Goal: Transaction & Acquisition: Subscribe to service/newsletter

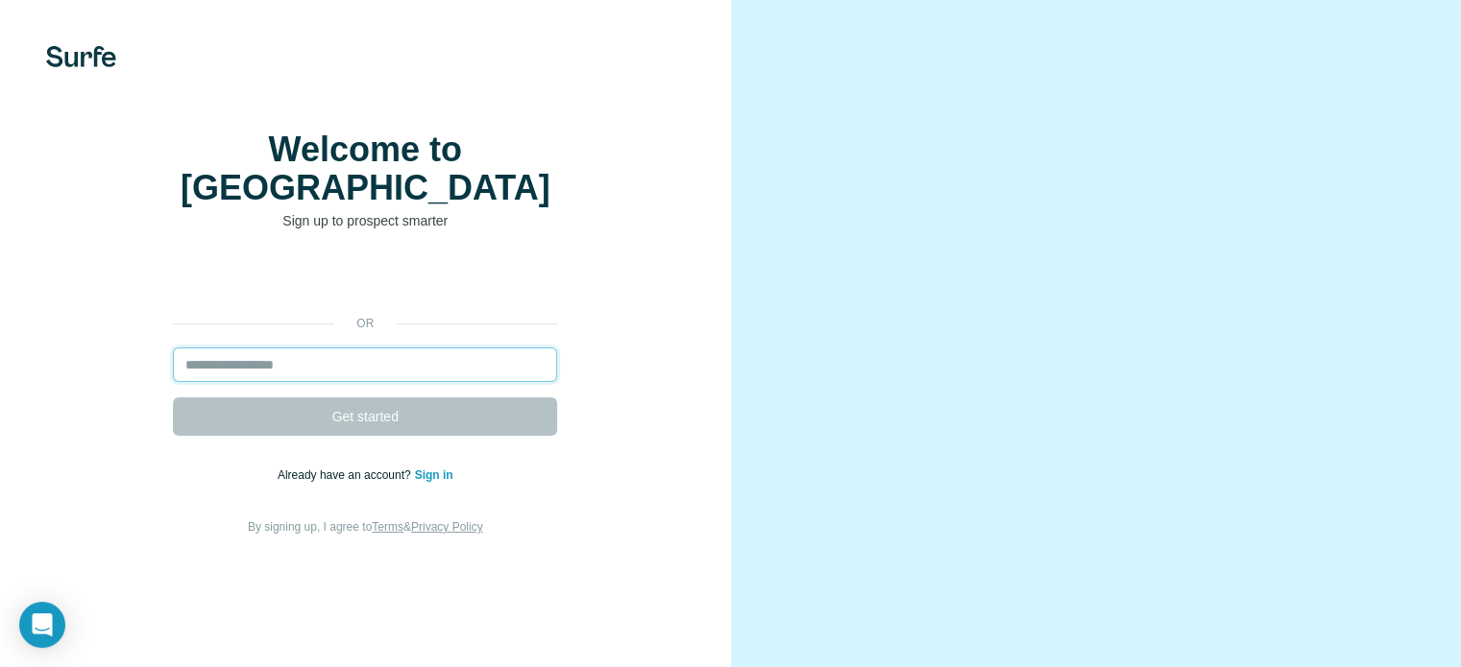
click at [438, 382] on input "email" at bounding box center [365, 365] width 384 height 35
type input "**********"
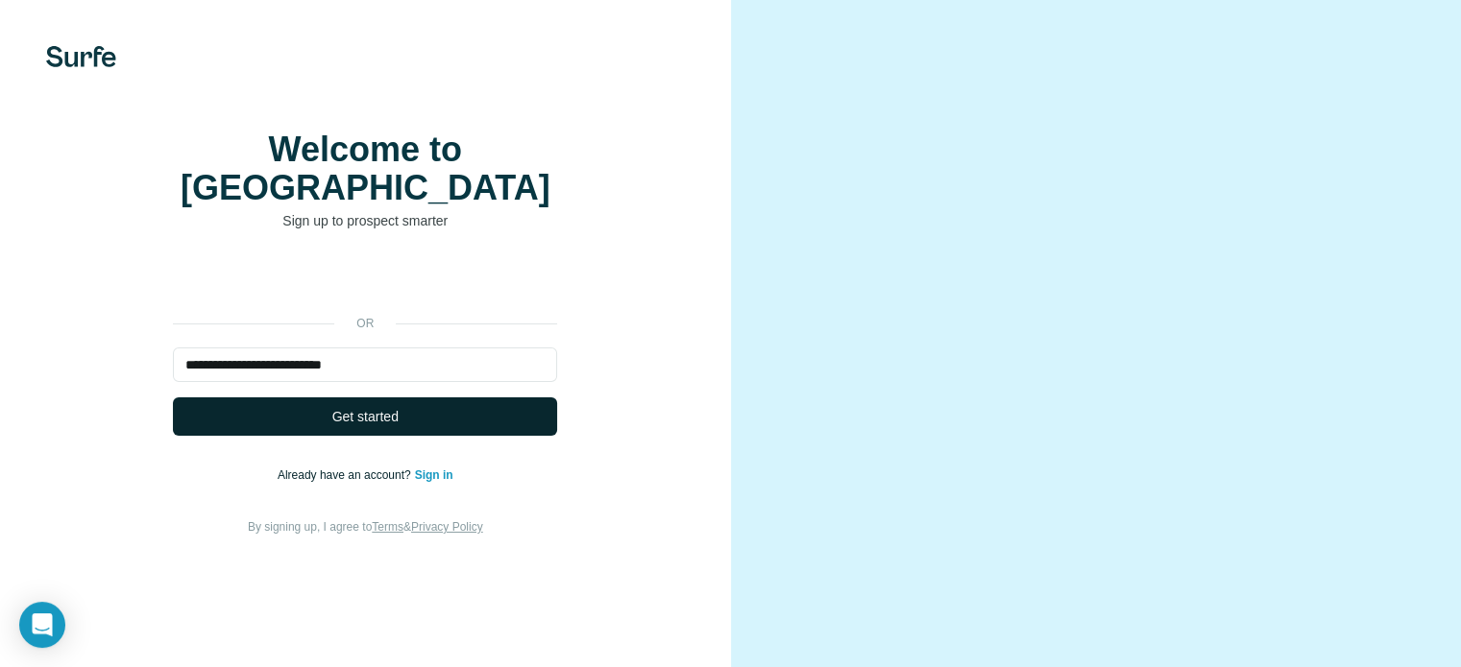
click at [418, 436] on button "Get started" at bounding box center [365, 417] width 384 height 38
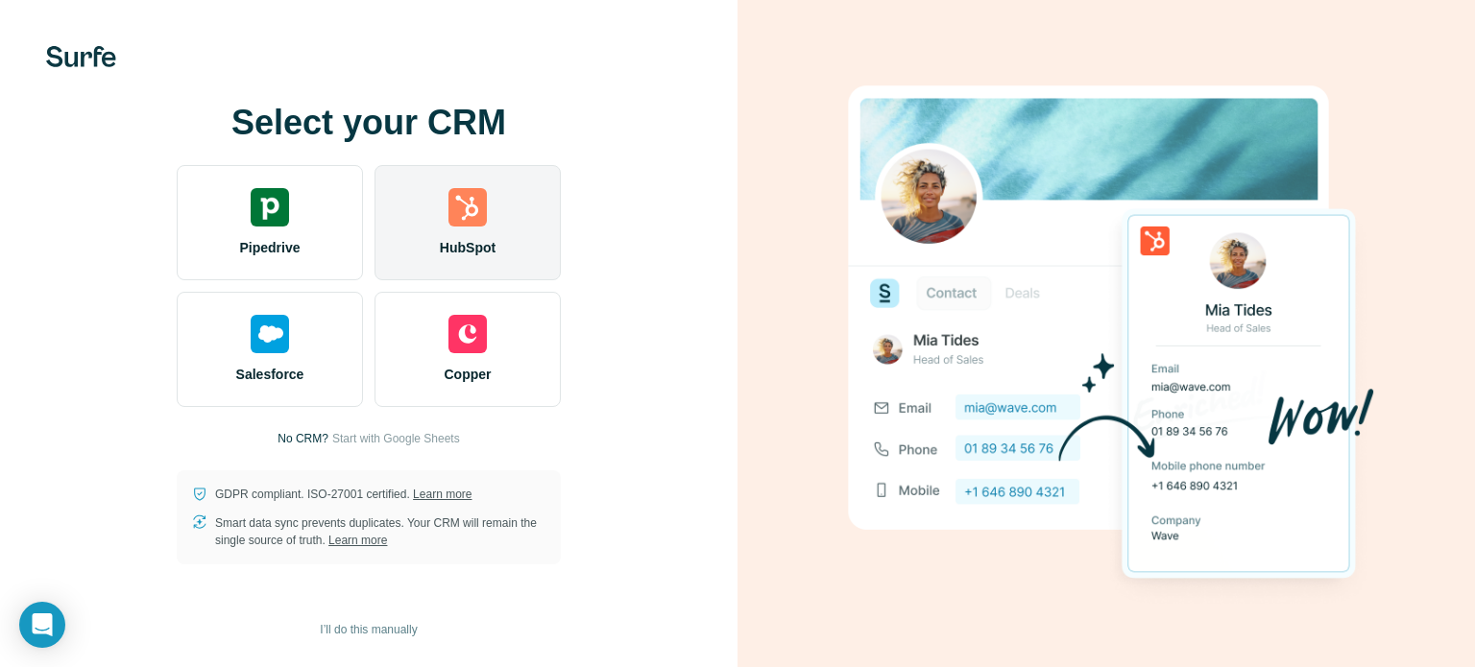
click at [454, 206] on img at bounding box center [467, 207] width 38 height 38
click at [433, 200] on div "HubSpot" at bounding box center [468, 222] width 186 height 115
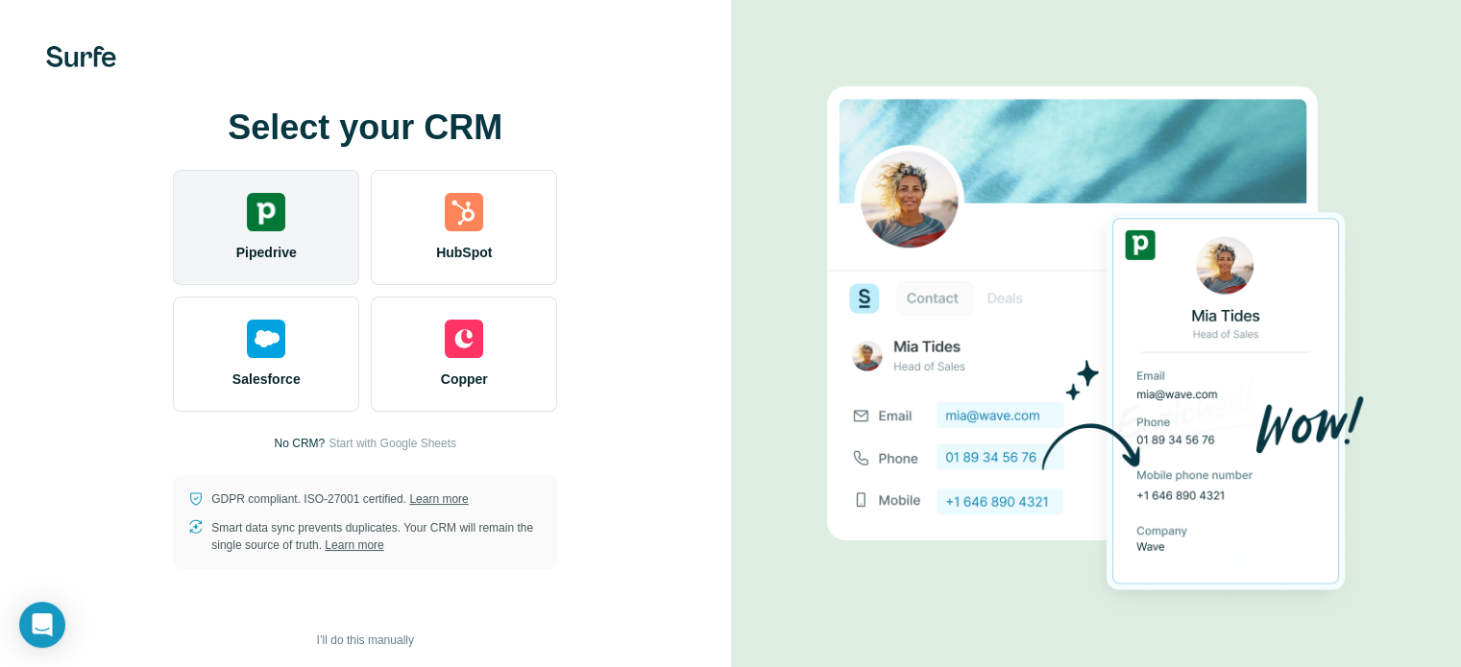
click at [269, 209] on img at bounding box center [266, 212] width 38 height 38
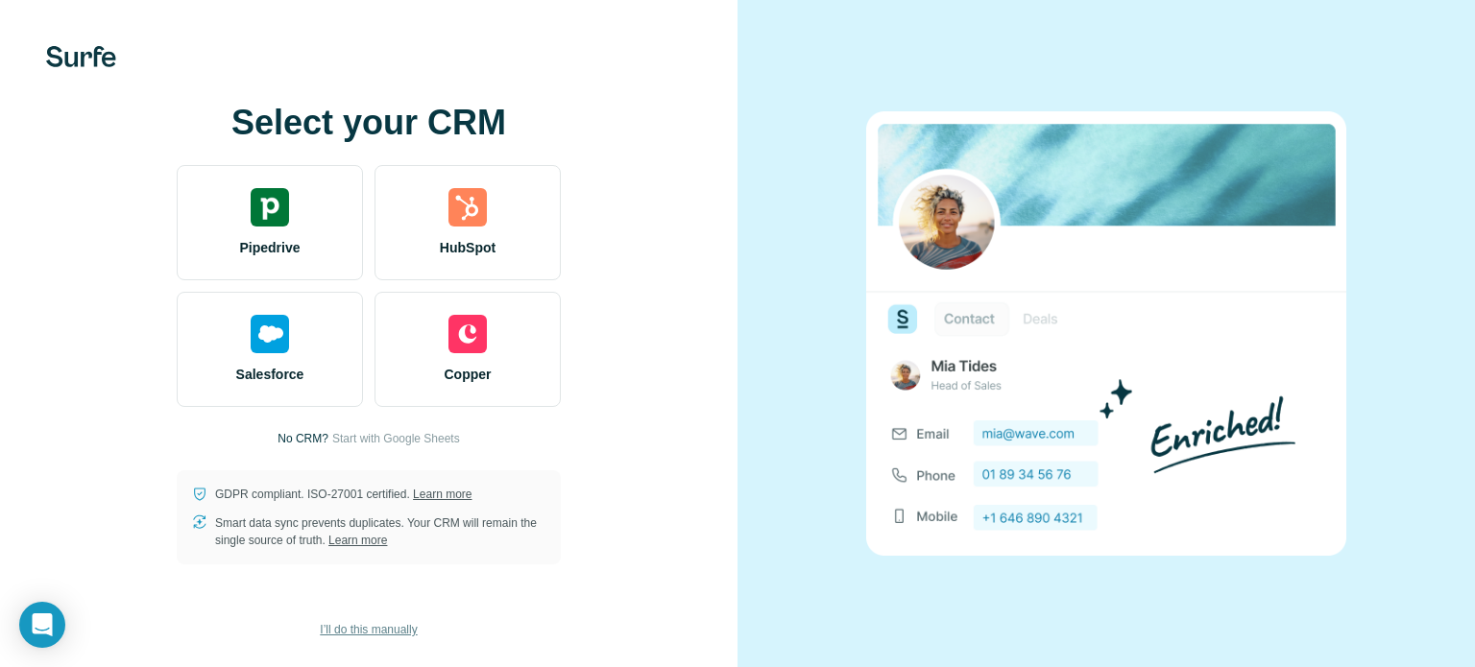
click at [372, 625] on span "I’ll do this manually" at bounding box center [368, 629] width 97 height 17
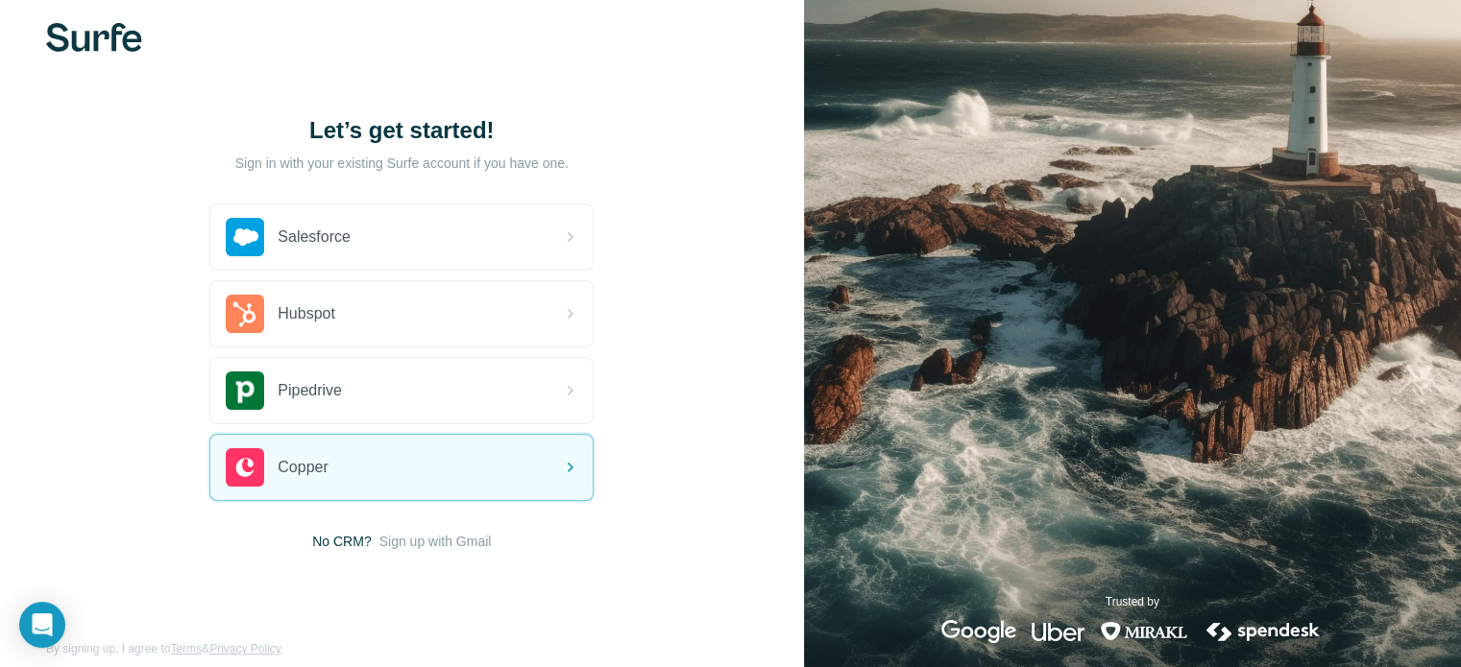
scroll to position [43, 0]
